Goal: Communication & Community: Connect with others

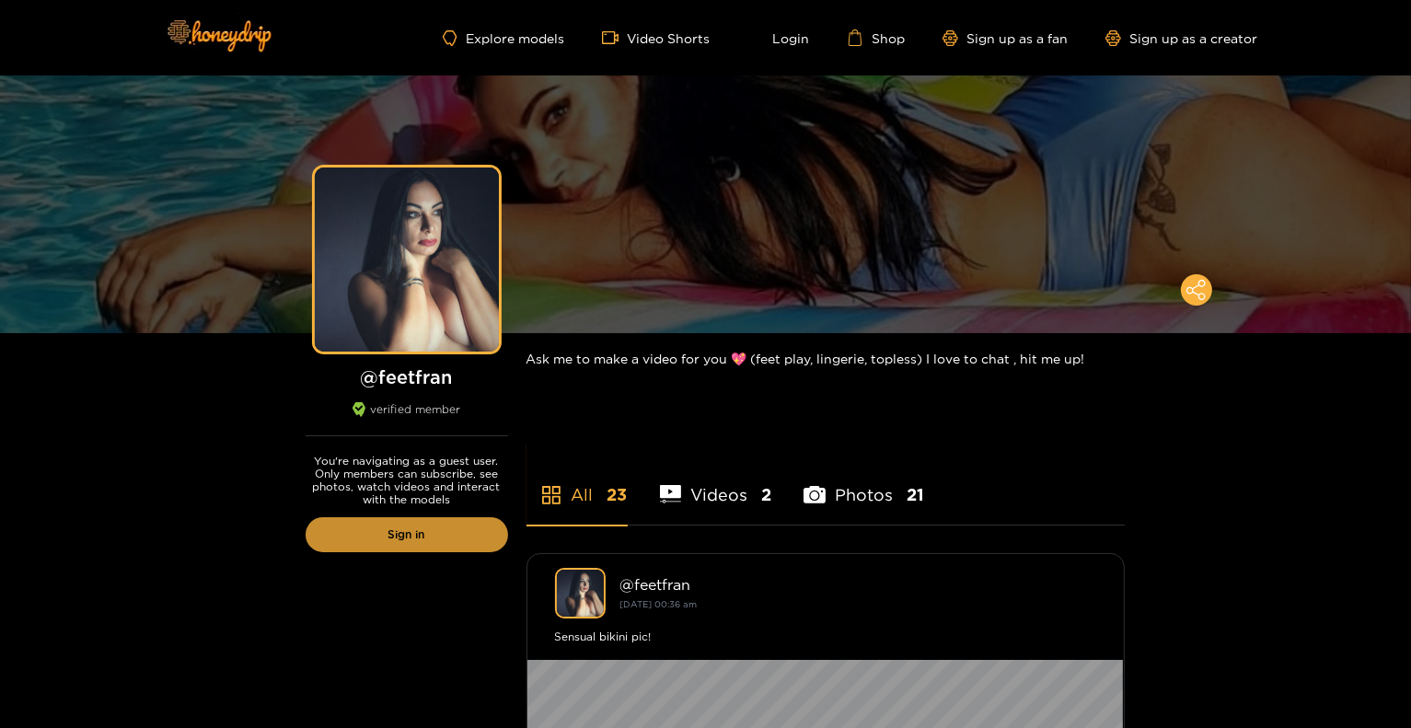
click at [440, 549] on link "Sign in" at bounding box center [407, 534] width 203 height 35
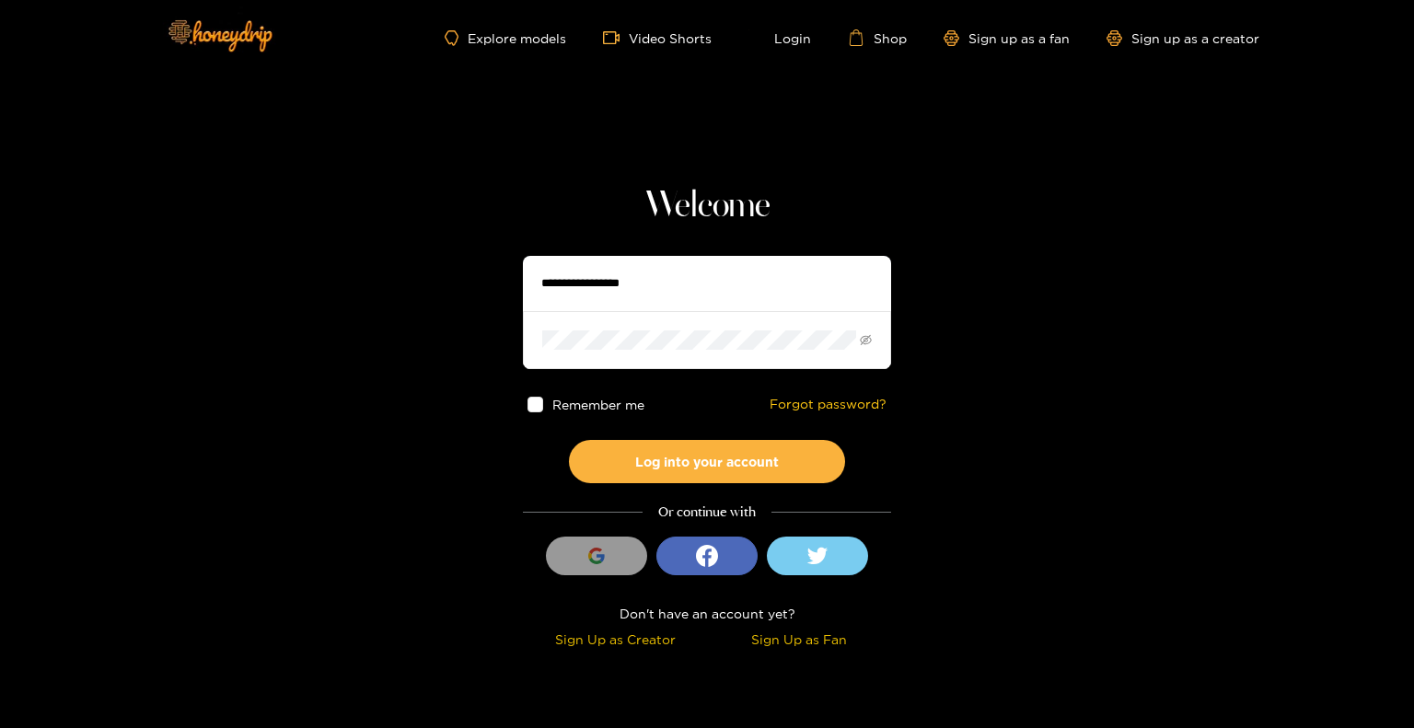
type input "*******"
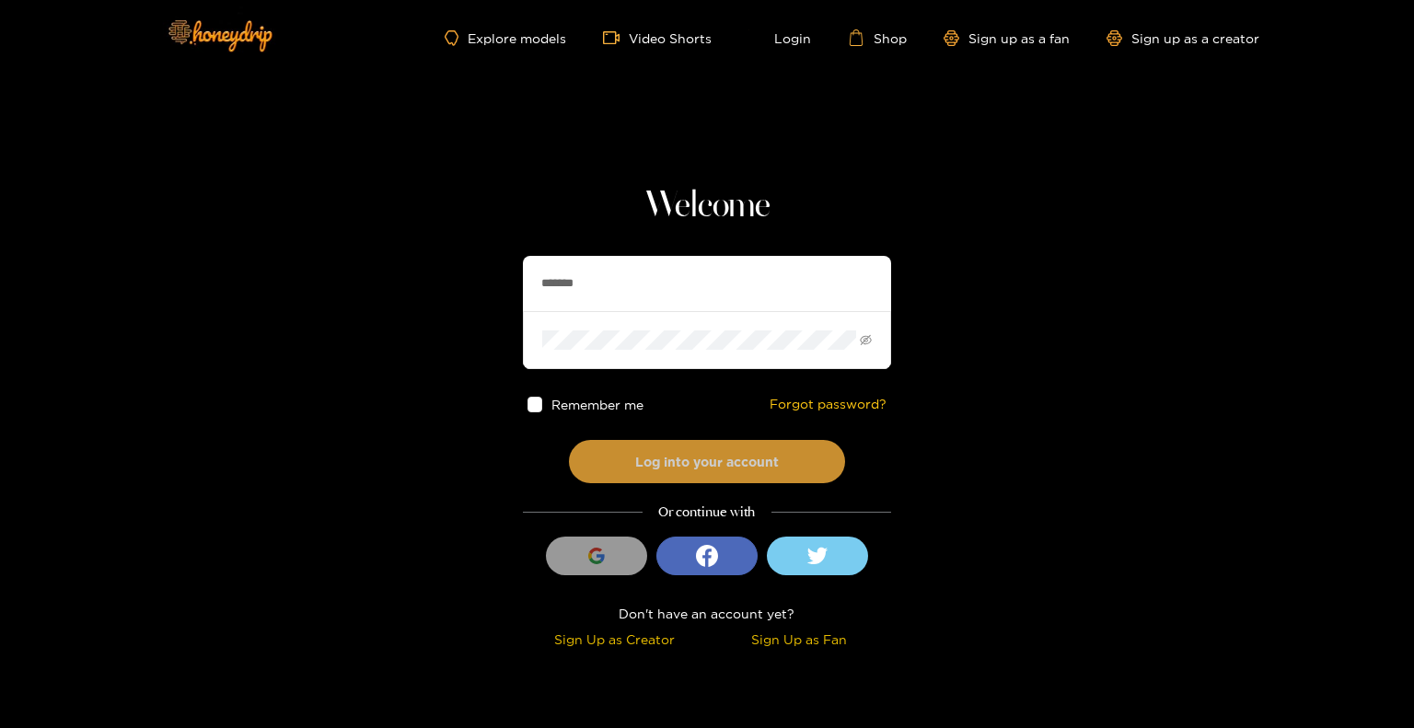
click at [693, 454] on button "Log into your account" at bounding box center [707, 461] width 276 height 43
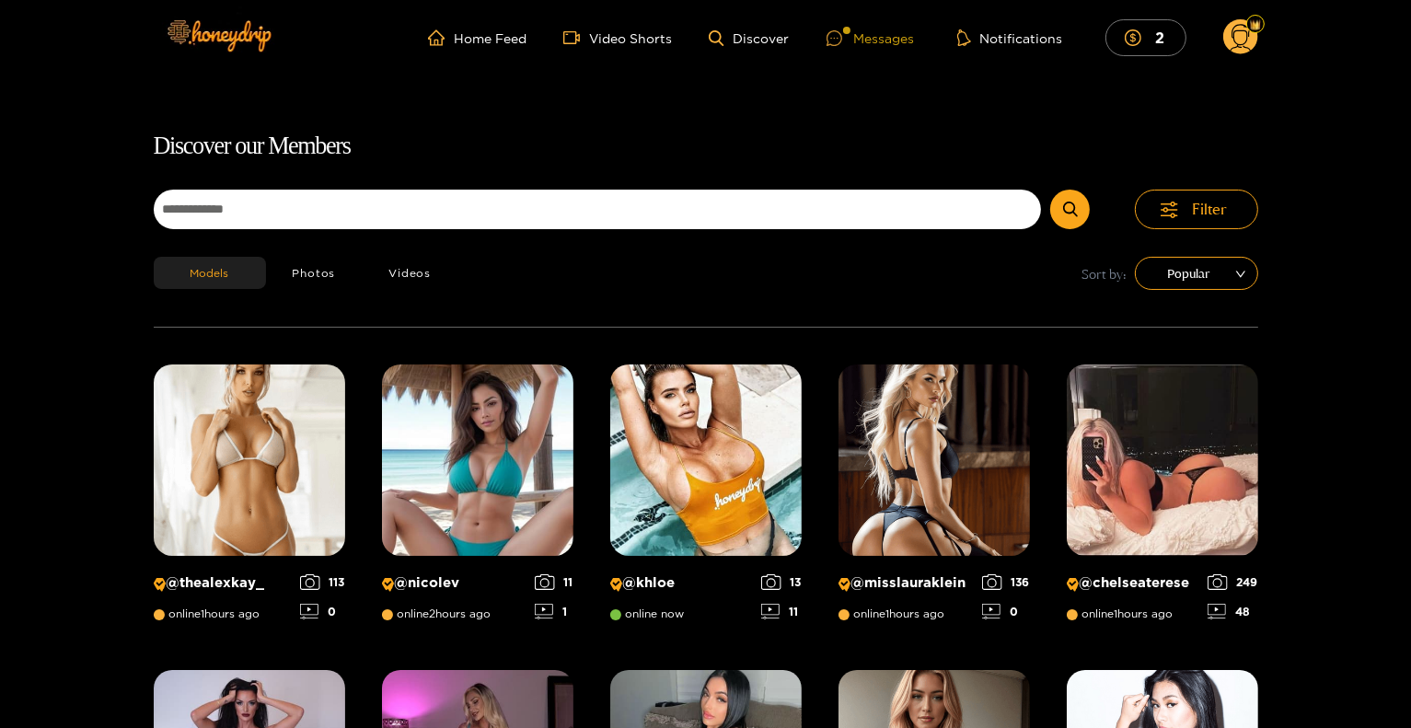
click at [869, 45] on div "Messages" at bounding box center [871, 38] width 88 height 21
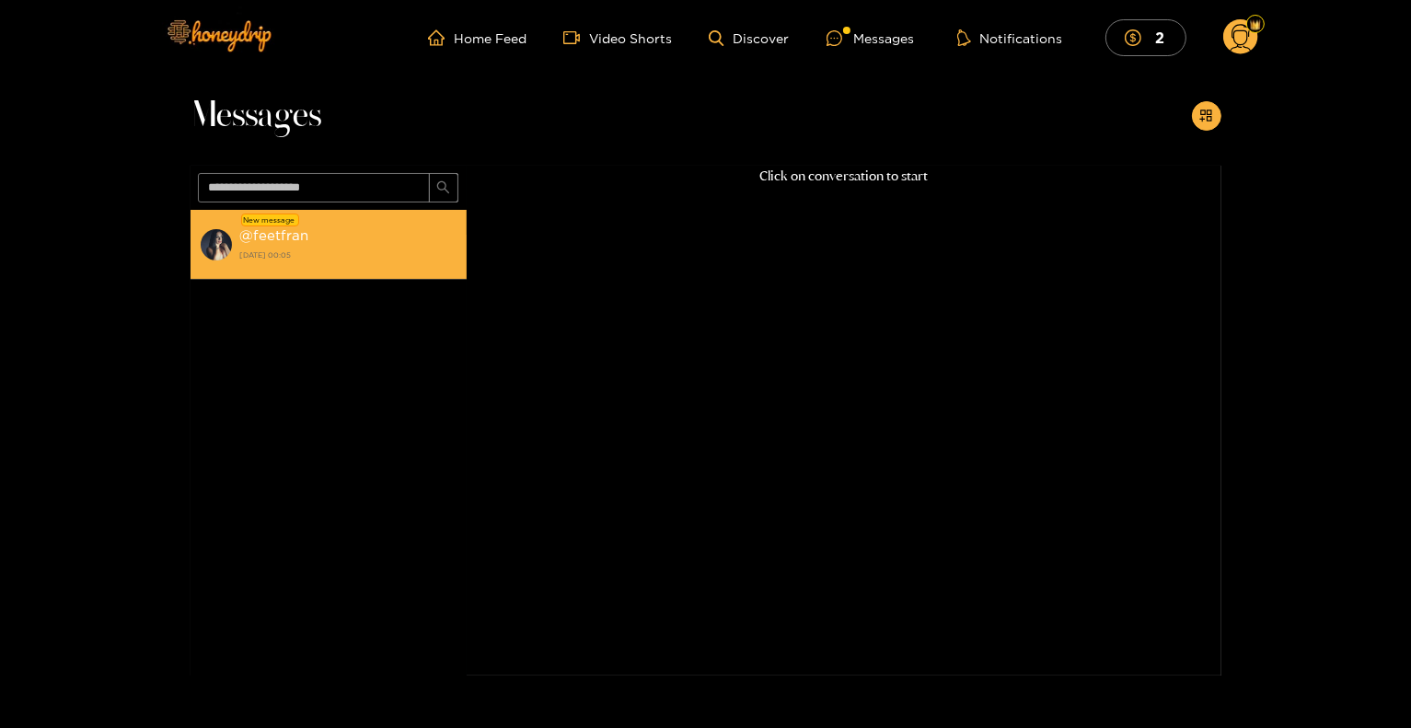
click at [315, 240] on div "@ feetfran [DATE] 00:05" at bounding box center [348, 244] width 217 height 41
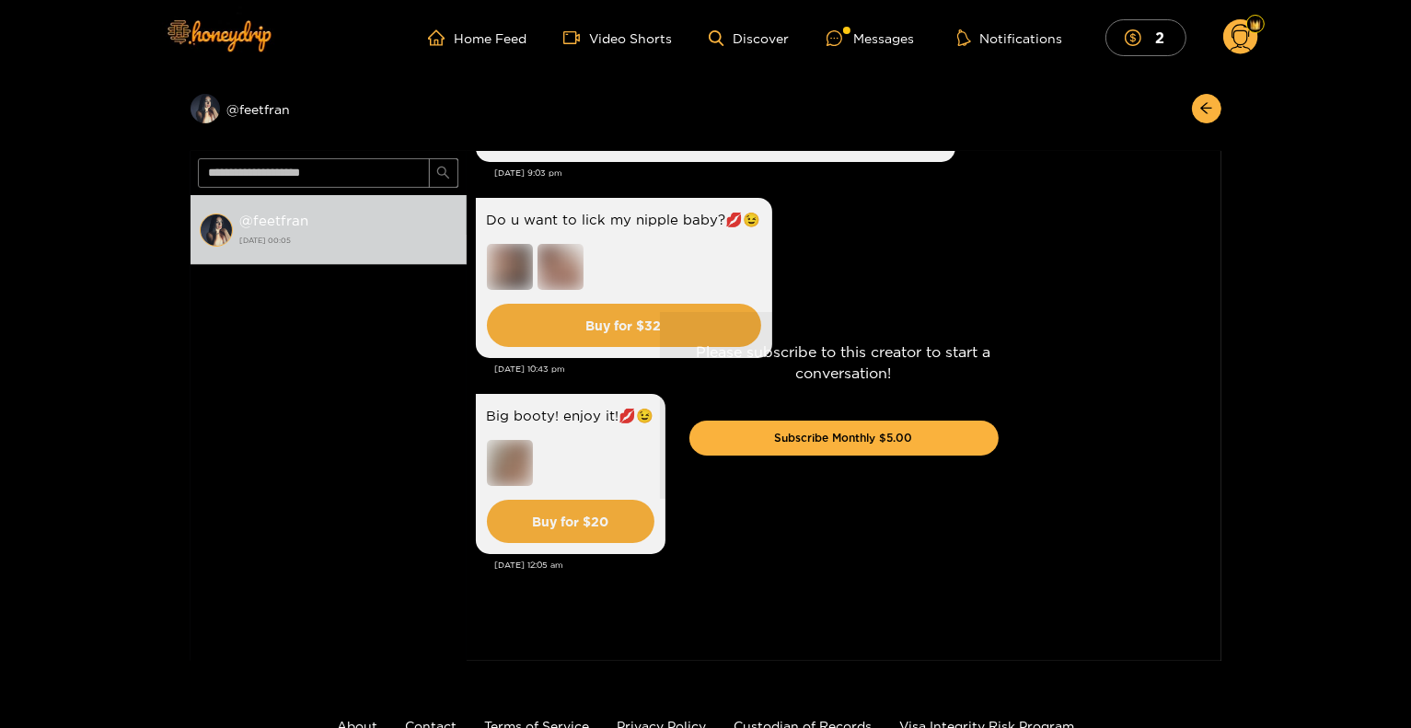
drag, startPoint x: 1220, startPoint y: 564, endPoint x: 1217, endPoint y: 476, distance: 88.4
click at [1218, 477] on div "Please subscribe to this creator to start a conversation! Subscribe Monthly $5.…" at bounding box center [844, 406] width 755 height 510
drag, startPoint x: 1215, startPoint y: 568, endPoint x: 1221, endPoint y: 590, distance: 22.8
click at [1221, 590] on div "Please subscribe to this creator to start a conversation! Subscribe Monthly $5.…" at bounding box center [844, 406] width 755 height 510
drag, startPoint x: 1211, startPoint y: 516, endPoint x: 1205, endPoint y: 417, distance: 99.6
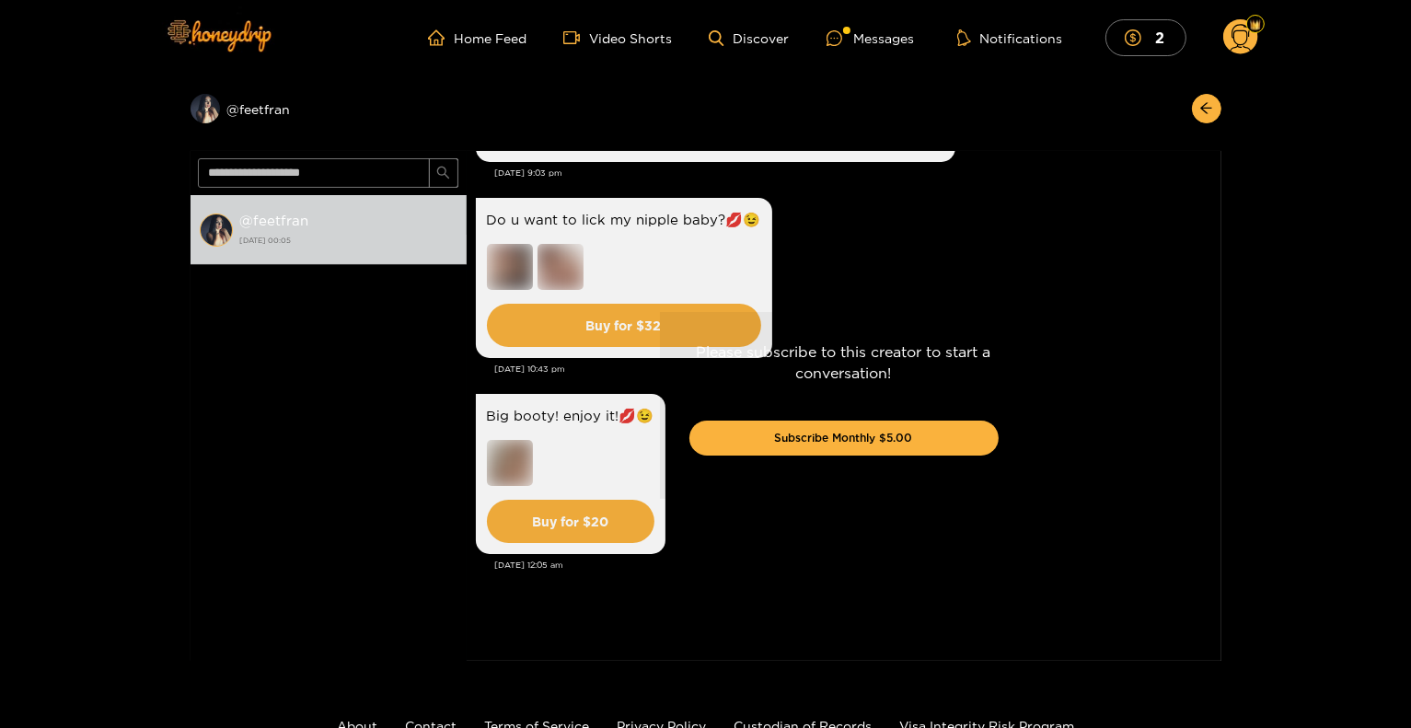
click at [1207, 434] on div "Preview @ feetfran @ feetfran [DATE] 00:05 [PERSON_NAME]'m glad! Mine too 😘 [DA…" at bounding box center [705, 367] width 1411 height 585
click at [1180, 423] on div "Please subscribe to this creator to start a conversation! Subscribe Monthly $5.…" at bounding box center [844, 406] width 755 height 510
click at [666, 265] on div "Please subscribe to this creator to start a conversation! Subscribe Monthly $5.…" at bounding box center [844, 406] width 755 height 510
click at [921, 259] on div "Please subscribe to this creator to start a conversation! Subscribe Monthly $5.…" at bounding box center [844, 406] width 755 height 510
click at [883, 47] on div "Messages" at bounding box center [871, 38] width 88 height 21
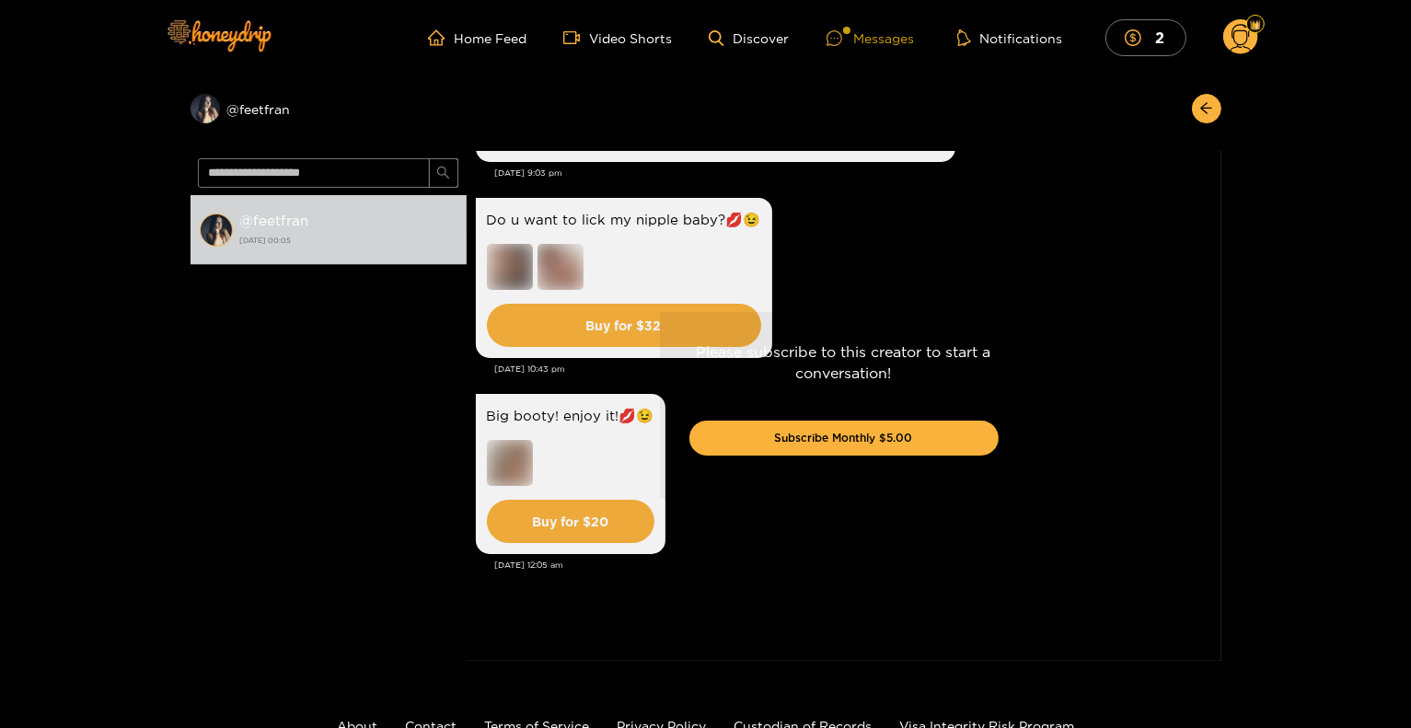
click at [882, 44] on div "Messages" at bounding box center [871, 38] width 88 height 21
click at [268, 110] on div "Preview @ feetfran" at bounding box center [329, 108] width 276 height 29
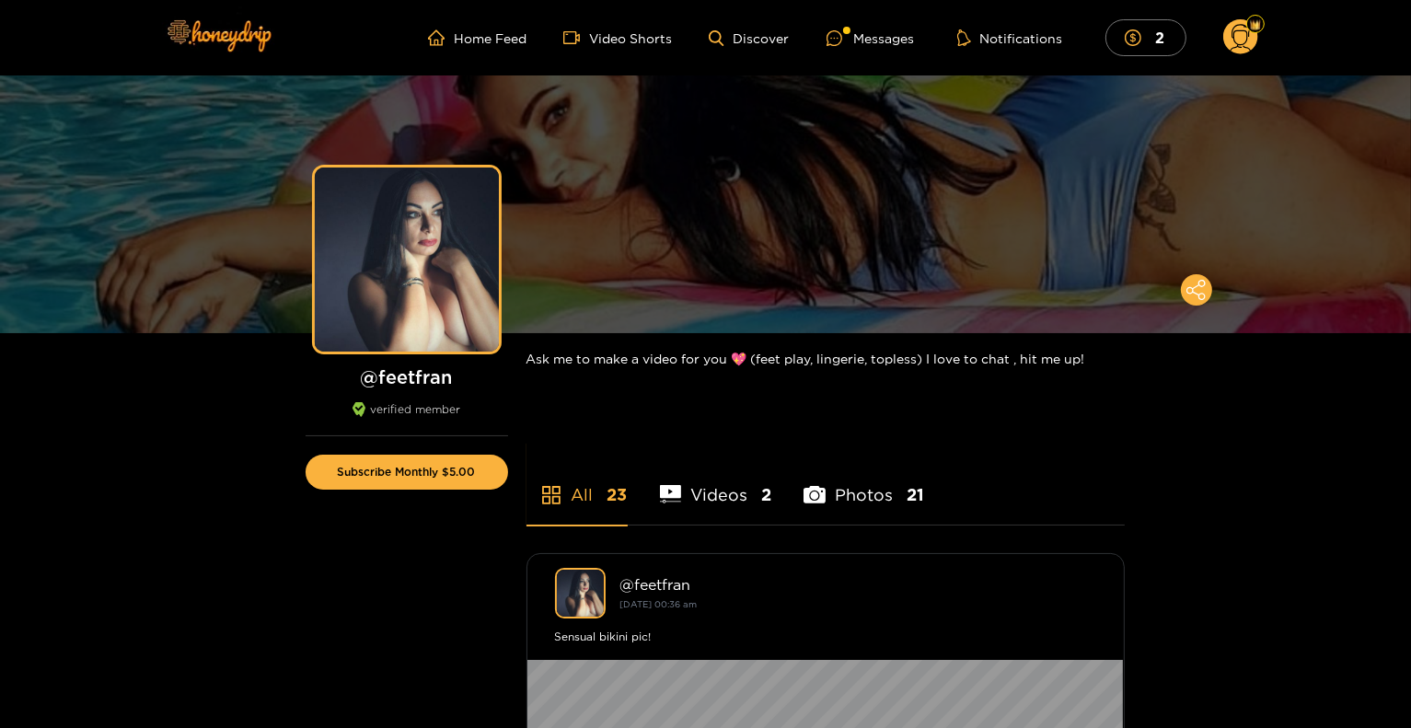
scroll to position [368, 0]
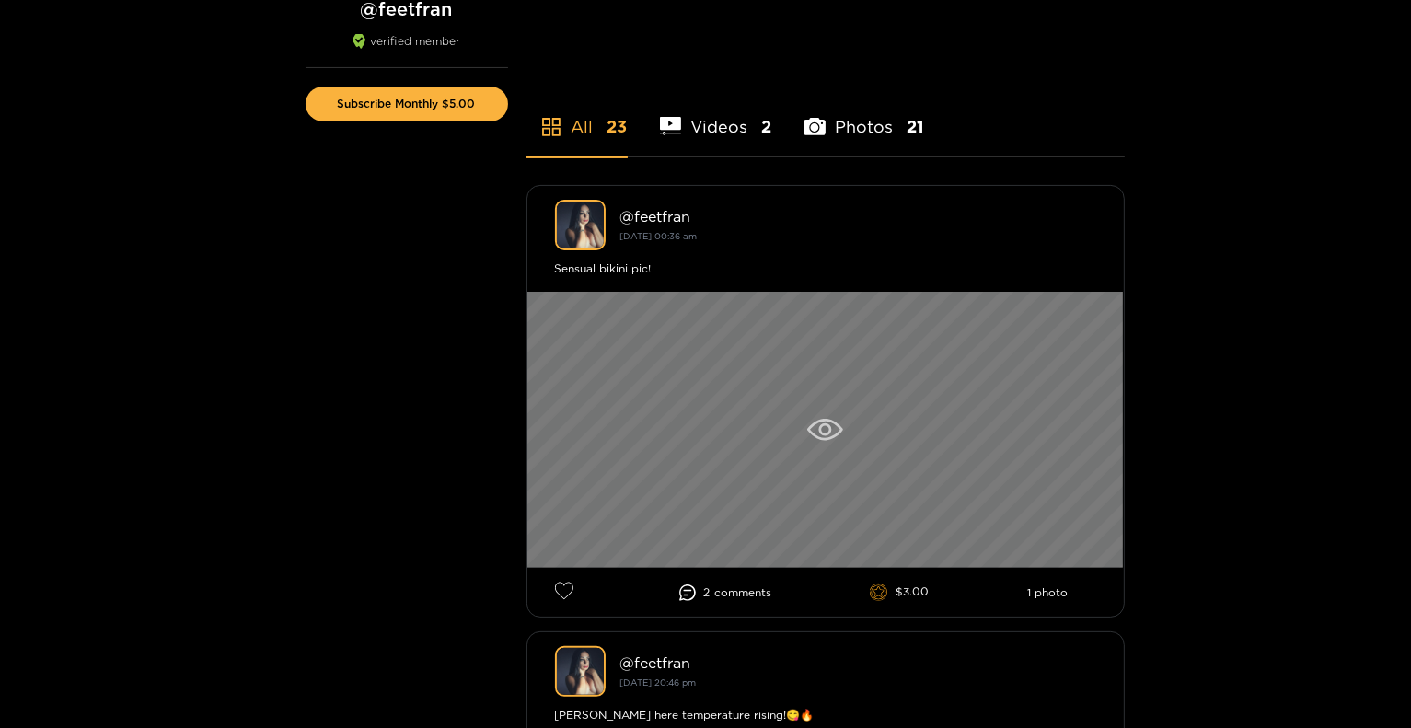
click at [849, 425] on div at bounding box center [825, 430] width 596 height 276
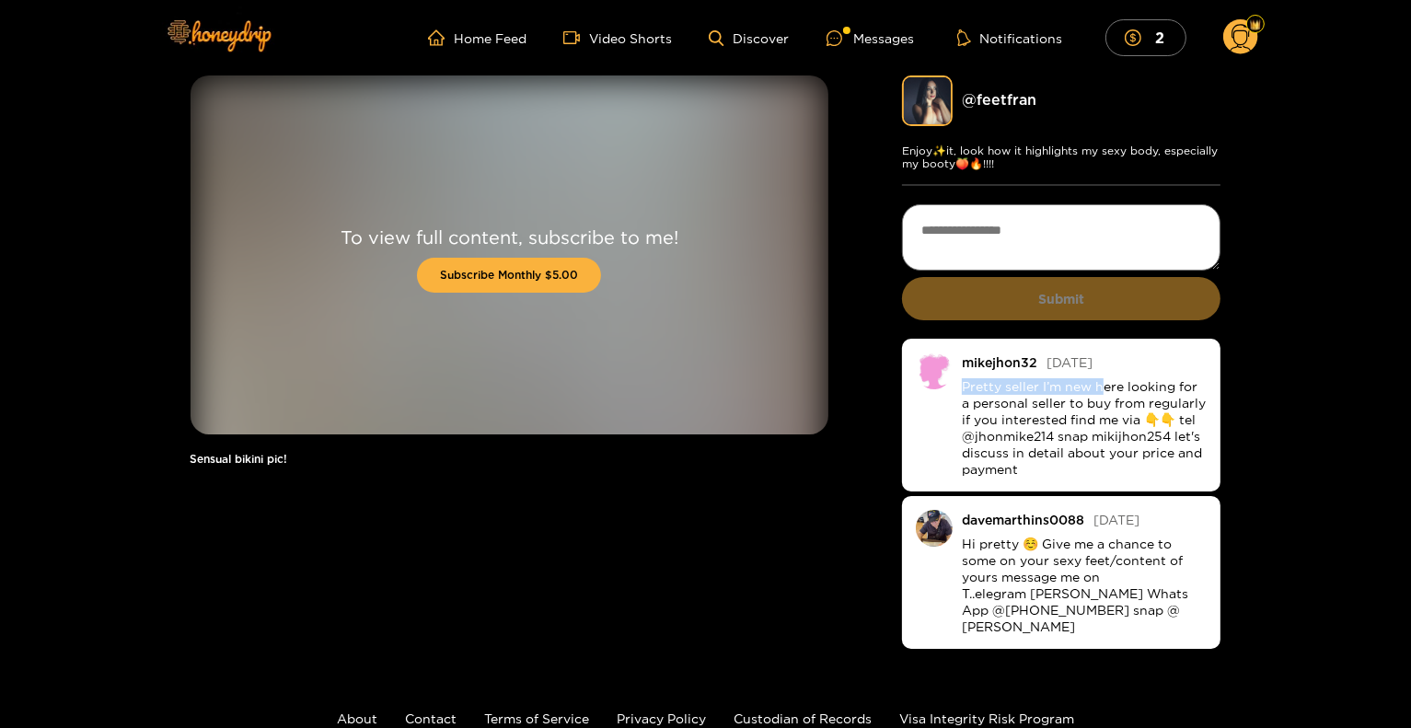
drag, startPoint x: 957, startPoint y: 388, endPoint x: 1106, endPoint y: 395, distance: 149.3
click at [1106, 395] on li "mikejhon32 [DATE] Pretty seller I’m new here looking for a personal seller to b…" at bounding box center [1061, 415] width 319 height 153
click at [1106, 395] on p "Pretty seller I’m new here looking for a personal seller to buy from regularly …" at bounding box center [1085, 427] width 246 height 99
drag, startPoint x: 1006, startPoint y: 399, endPoint x: 1083, endPoint y: 408, distance: 77.0
click at [1083, 408] on p "Pretty seller I’m new here looking for a personal seller to buy from regularly …" at bounding box center [1085, 427] width 246 height 99
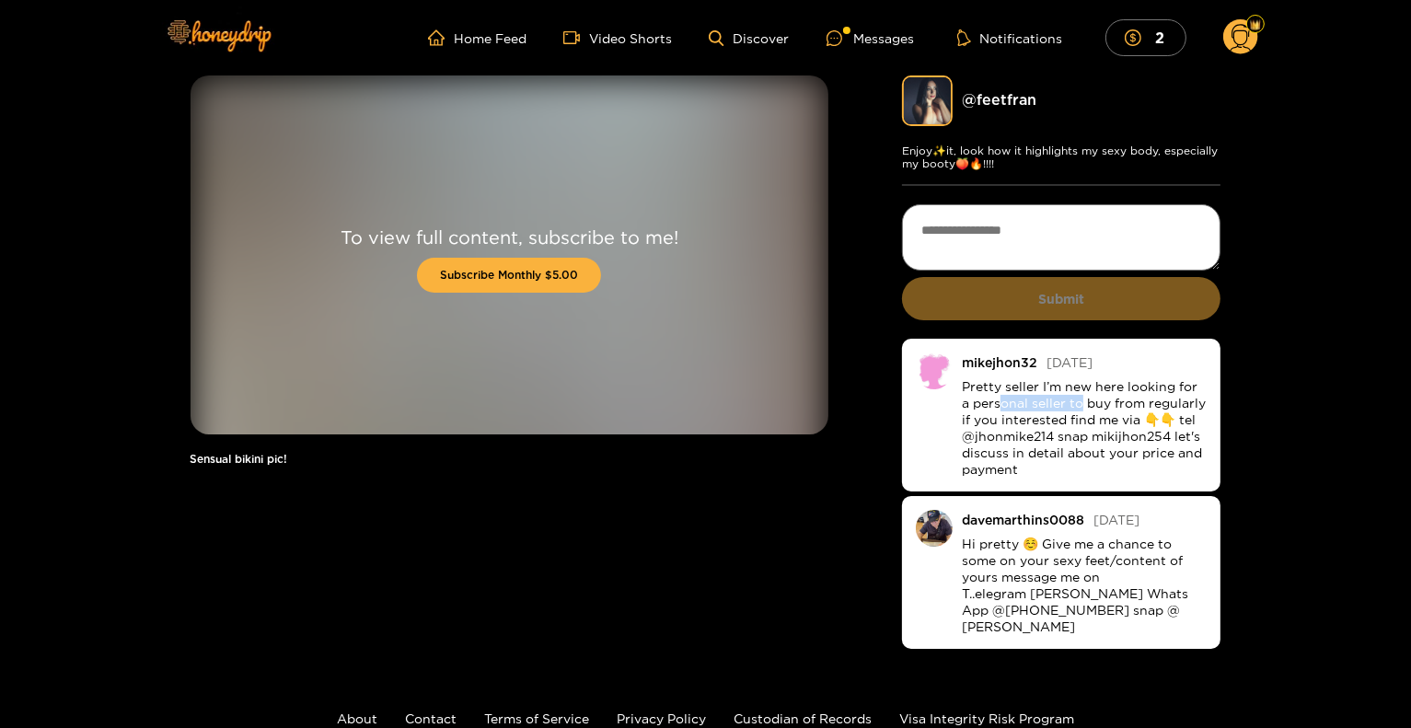
click at [1083, 408] on p "Pretty seller I’m new here looking for a personal seller to buy from regularly …" at bounding box center [1085, 427] width 246 height 99
click at [998, 94] on link "@ feetfran" at bounding box center [999, 99] width 75 height 17
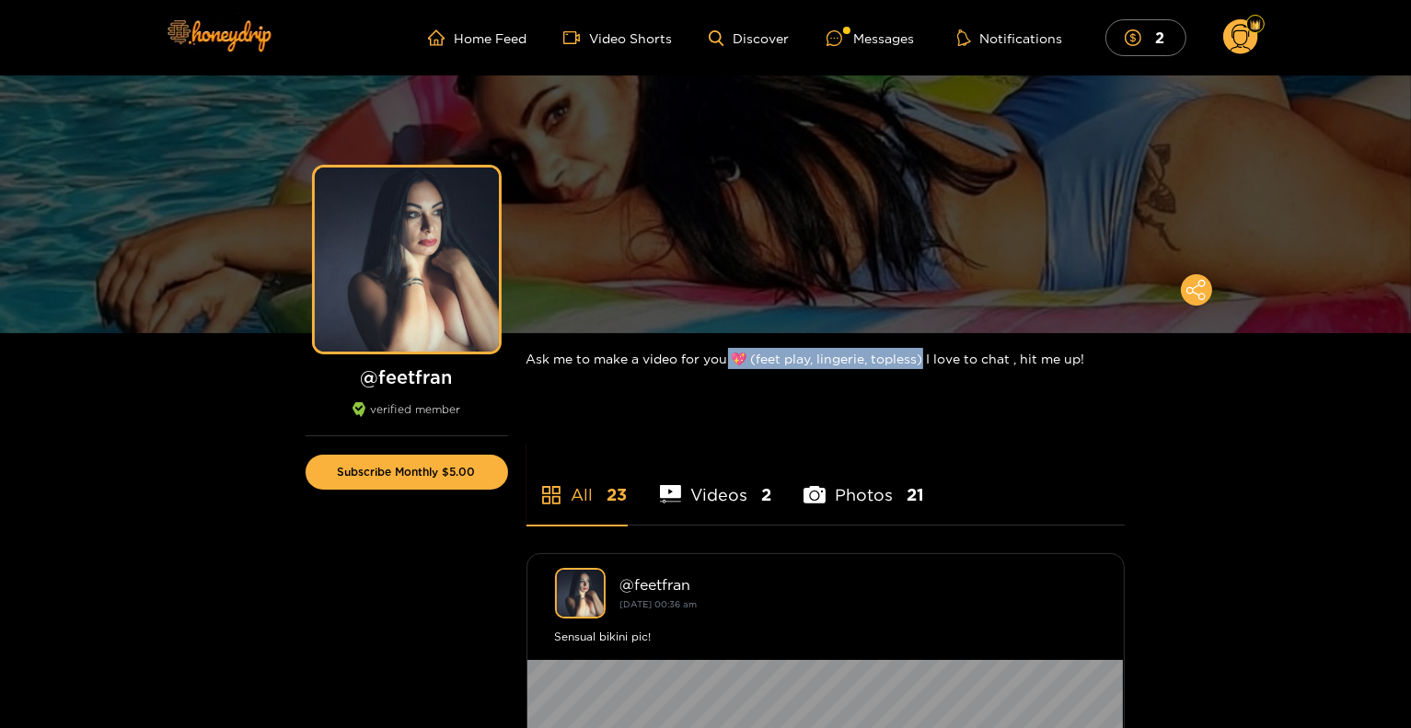
drag, startPoint x: 758, startPoint y: 356, endPoint x: 953, endPoint y: 376, distance: 195.2
click at [934, 376] on div "Ask me to make a video for you 💖 (feet play, lingerie, topless) I love to chat …" at bounding box center [826, 358] width 598 height 51
click at [979, 367] on div "Ask me to make a video for you 💖 (feet play, lingerie, topless) I love to chat …" at bounding box center [826, 358] width 598 height 51
click at [1243, 26] on circle at bounding box center [1240, 36] width 35 height 35
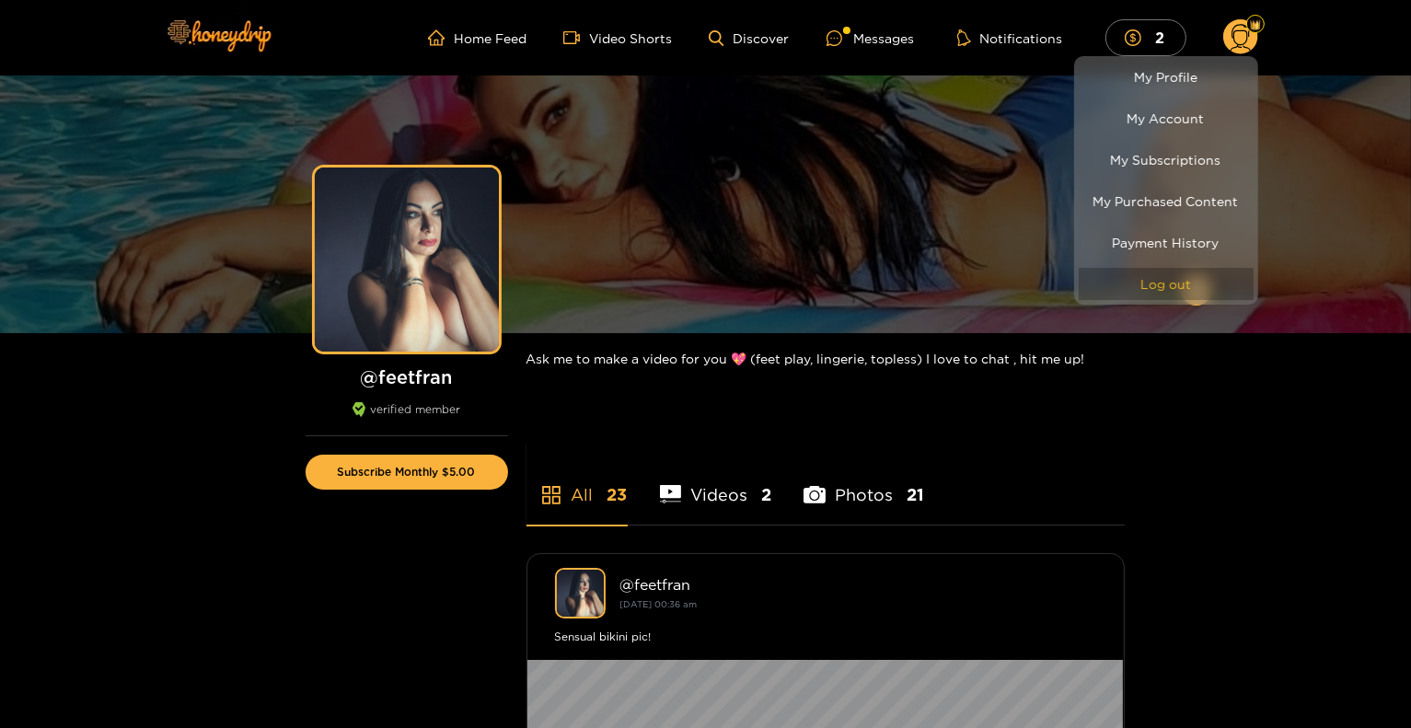
click at [1150, 283] on button "Log out" at bounding box center [1166, 284] width 175 height 32
